Goal: Task Accomplishment & Management: Use online tool/utility

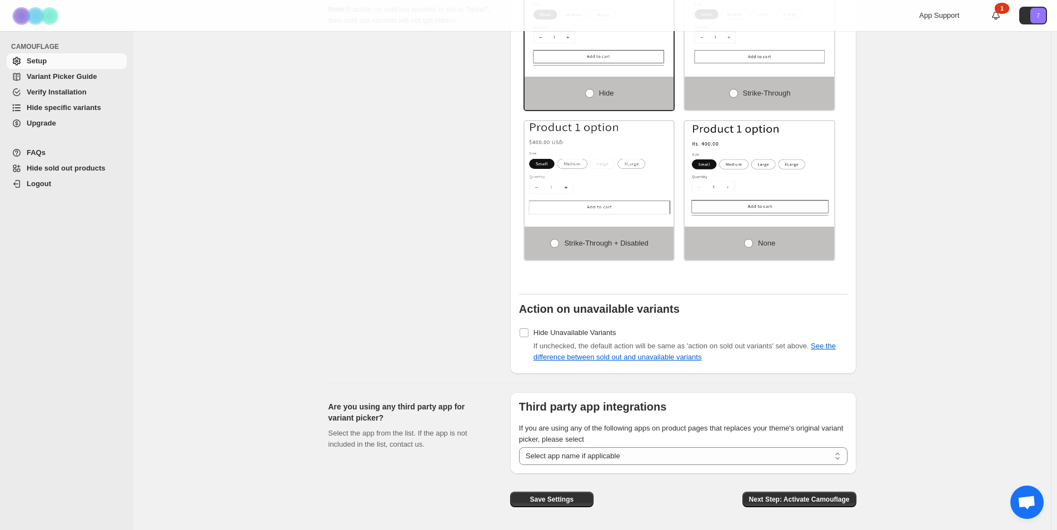
scroll to position [742, 0]
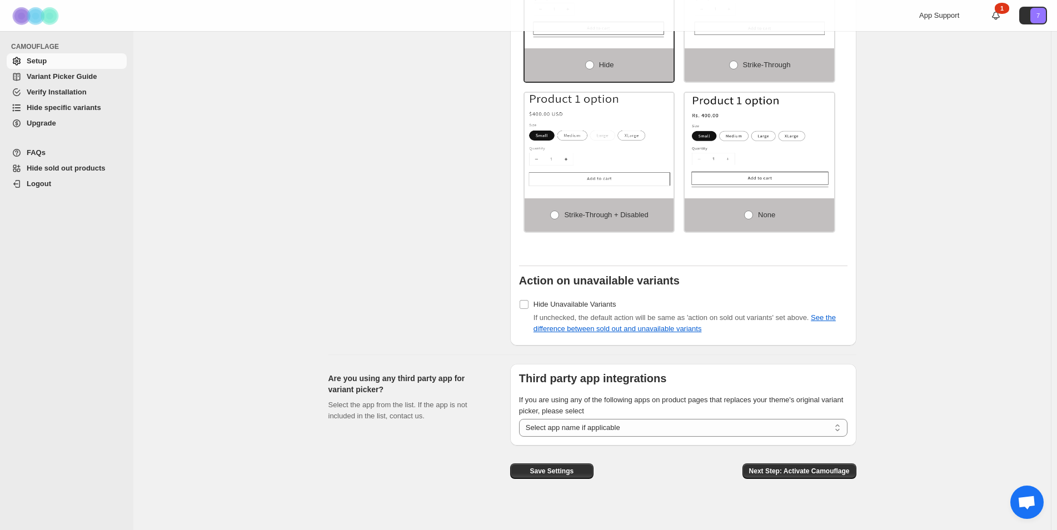
click at [49, 79] on span "Variant Picker Guide" at bounding box center [62, 76] width 70 height 8
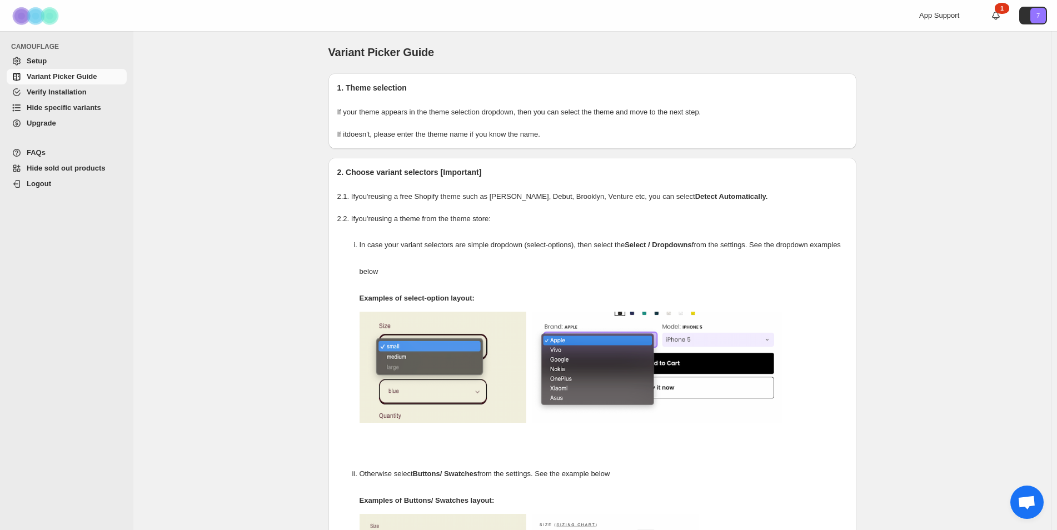
click at [71, 111] on span "Hide specific variants" at bounding box center [64, 107] width 74 height 8
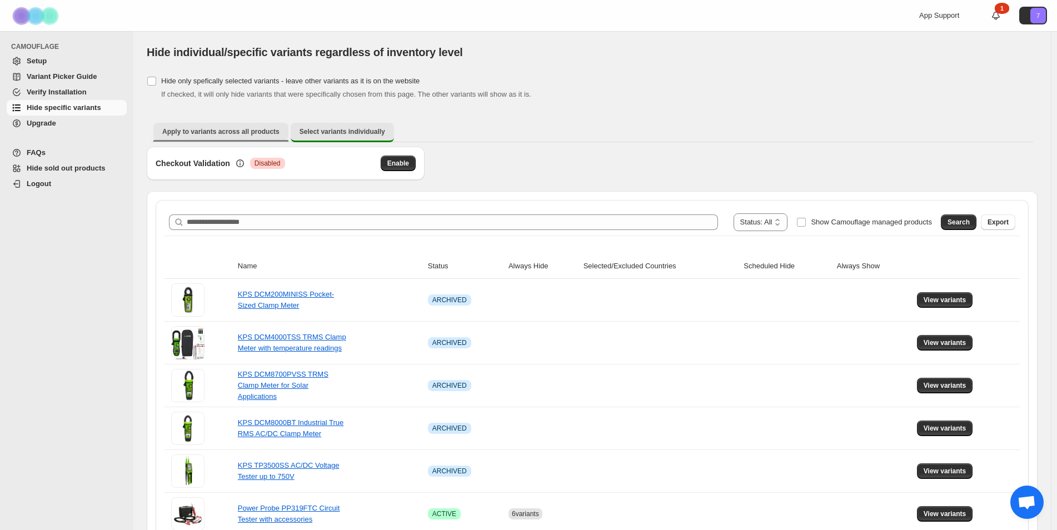
click at [176, 135] on span "Apply to variants across all products" at bounding box center [220, 131] width 117 height 9
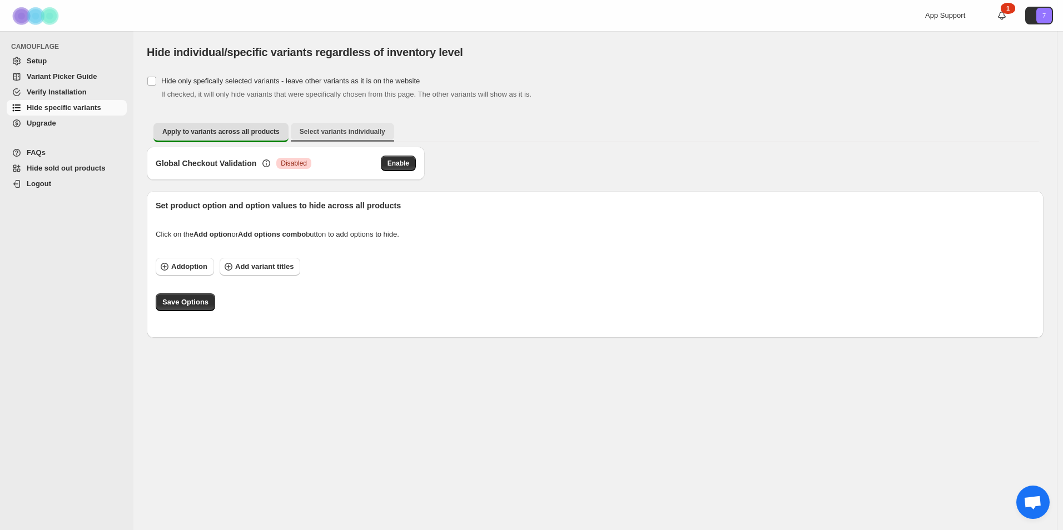
click at [329, 132] on span "Select variants individually" at bounding box center [343, 131] width 86 height 9
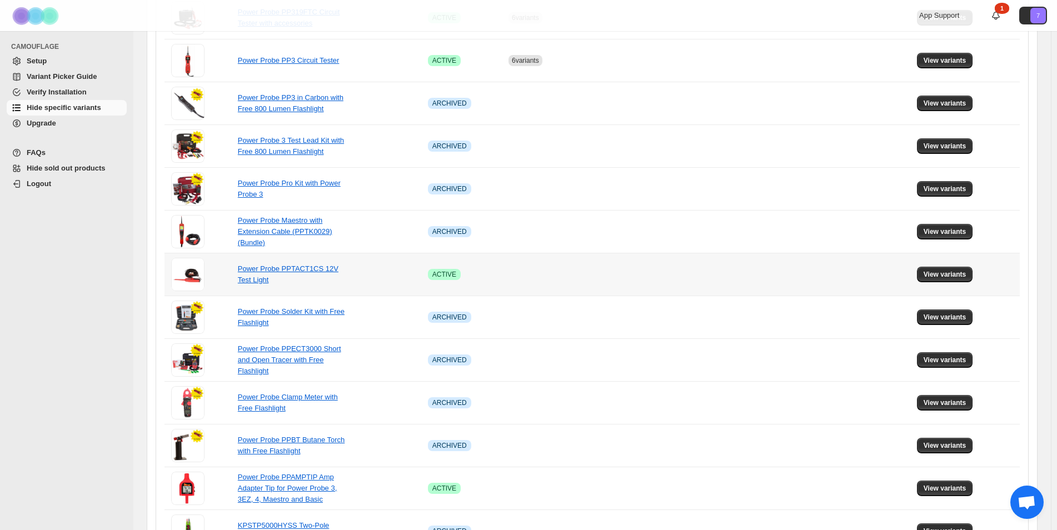
scroll to position [377, 0]
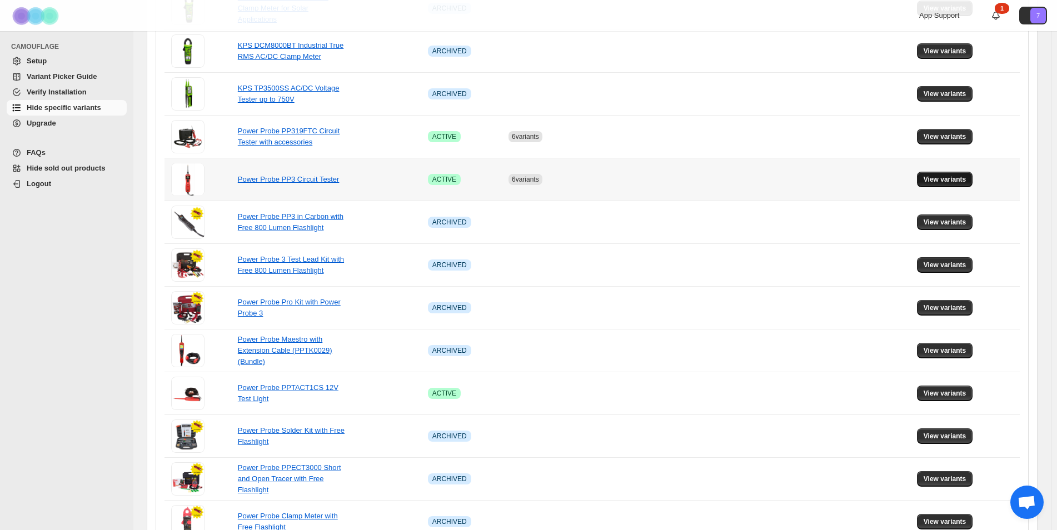
click at [935, 178] on span "View variants" at bounding box center [945, 179] width 43 height 9
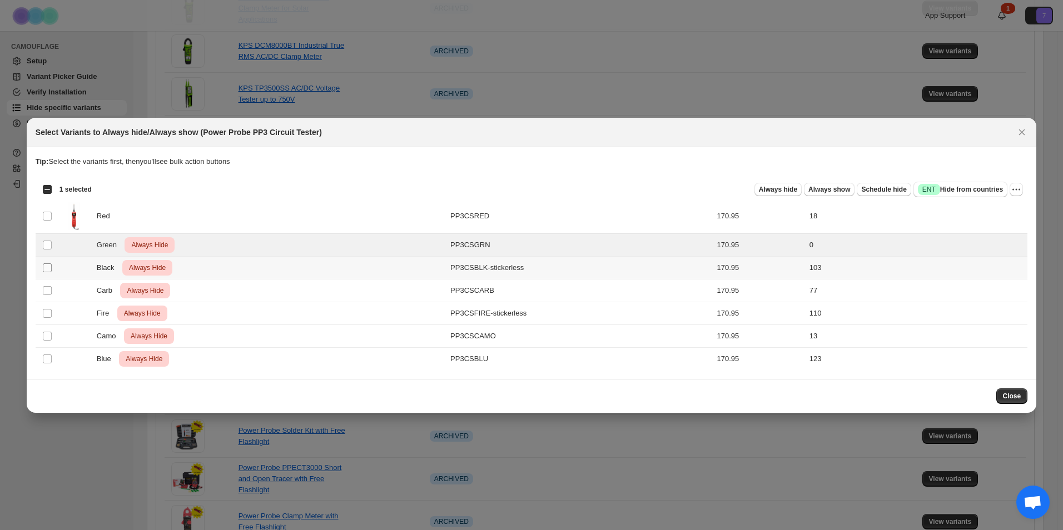
click at [51, 263] on span ":rk:" at bounding box center [47, 268] width 10 height 10
click at [48, 300] on td "Select product variant" at bounding box center [46, 290] width 21 height 23
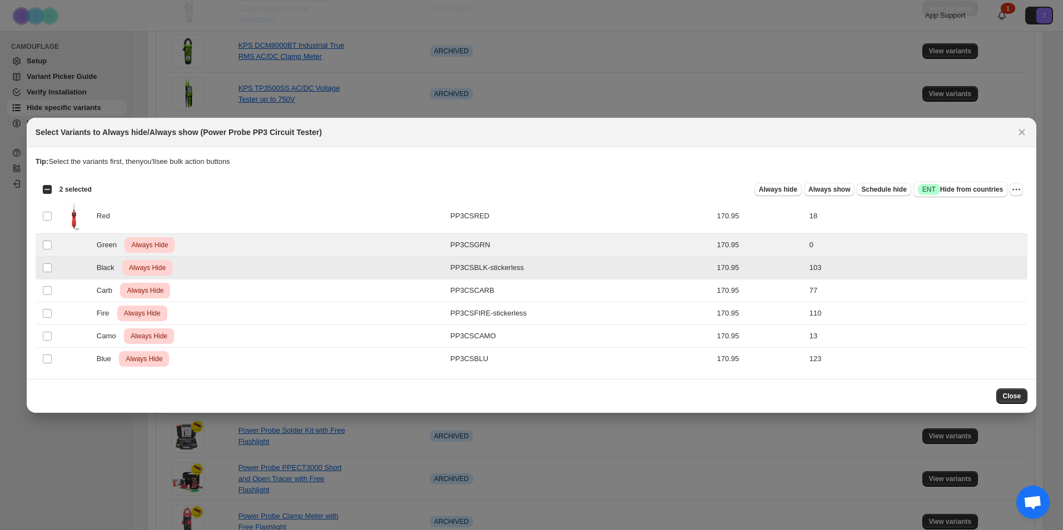
click at [46, 275] on td "Select product variant" at bounding box center [46, 267] width 21 height 23
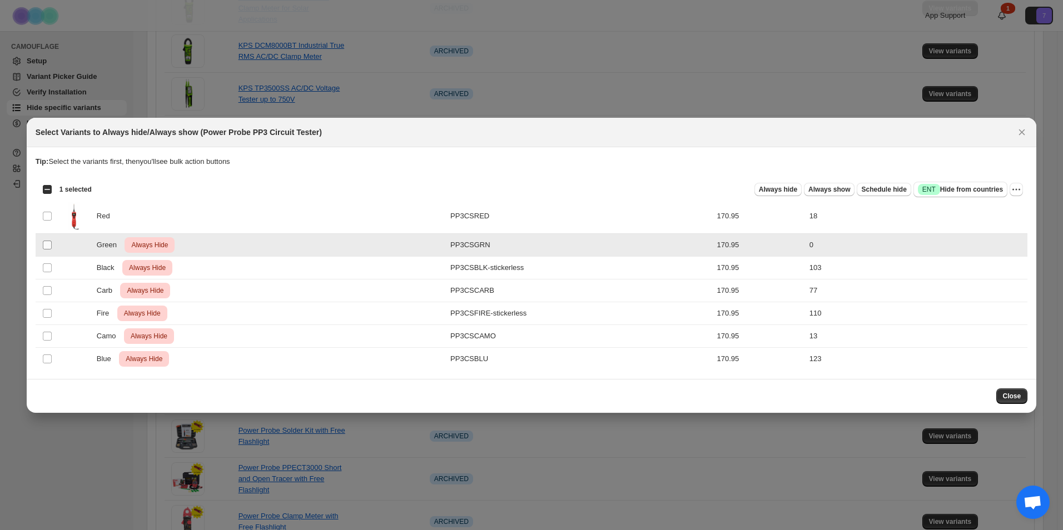
click at [43, 250] on span ":rk:" at bounding box center [47, 245] width 10 height 10
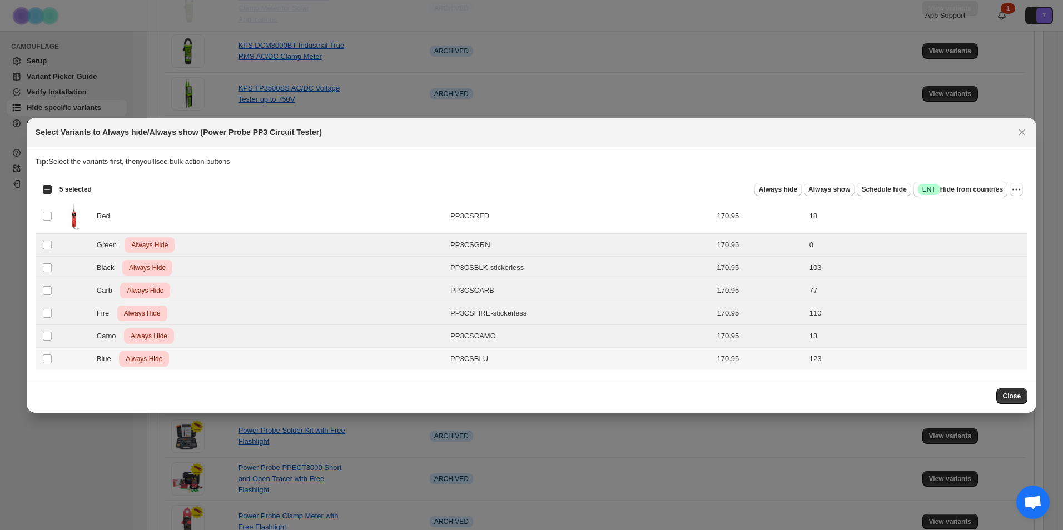
click at [49, 364] on td "Select product variant" at bounding box center [46, 358] width 21 height 23
click at [1013, 191] on icon "More actions" at bounding box center [1016, 189] width 11 height 11
click at [1023, 132] on icon "Close" at bounding box center [1021, 132] width 11 height 11
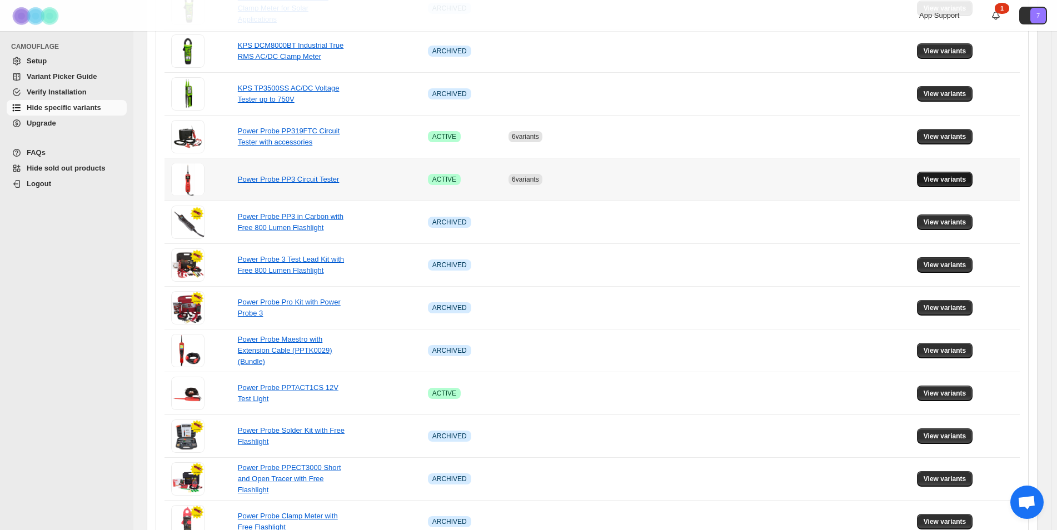
click at [933, 181] on span "View variants" at bounding box center [945, 179] width 43 height 9
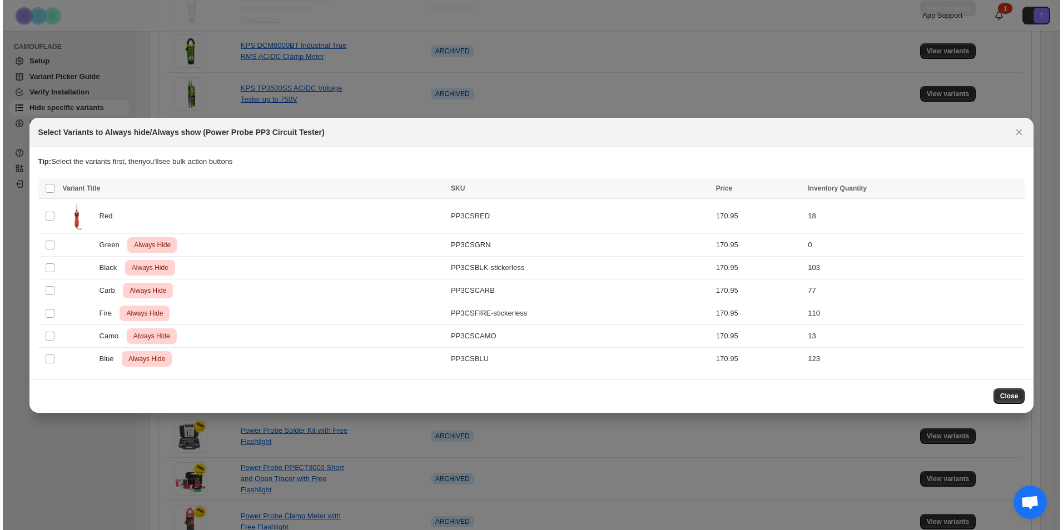
scroll to position [0, 0]
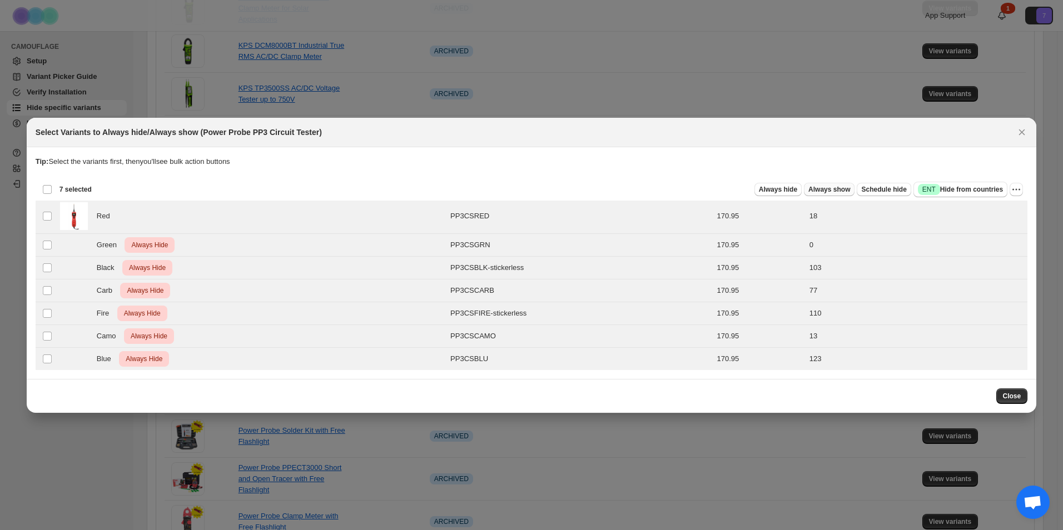
click at [833, 188] on span "Always show" at bounding box center [829, 189] width 42 height 9
